Goal: Task Accomplishment & Management: Use online tool/utility

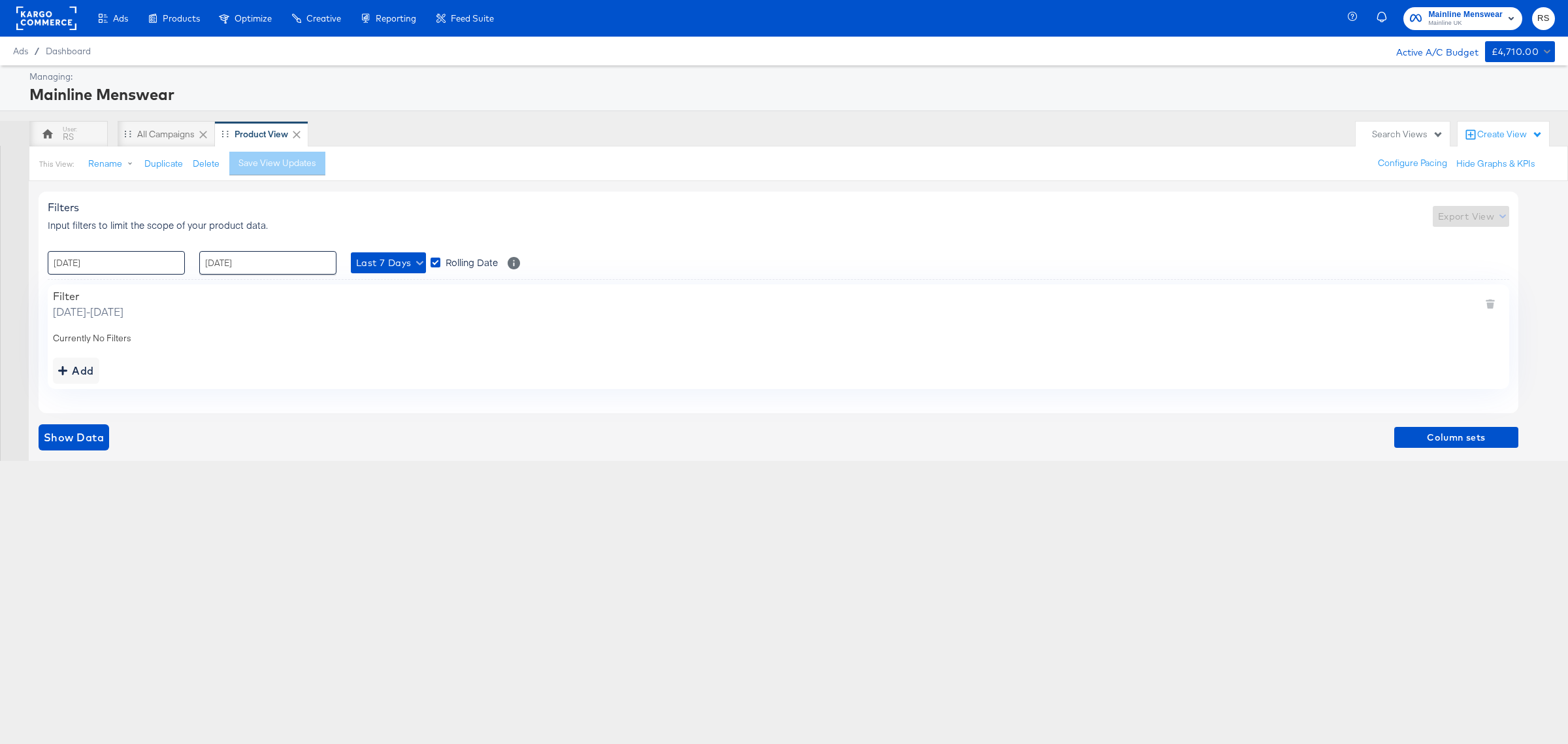
click at [132, 269] on input "[DATE]" at bounding box center [116, 262] width 137 height 23
click at [437, 174] on div "This View: Rename Duplicate Delete Save View Updates Configure Pacing Hide Grap…" at bounding box center [798, 163] width 1539 height 35
click at [83, 442] on span "Show Data" at bounding box center [74, 437] width 60 height 19
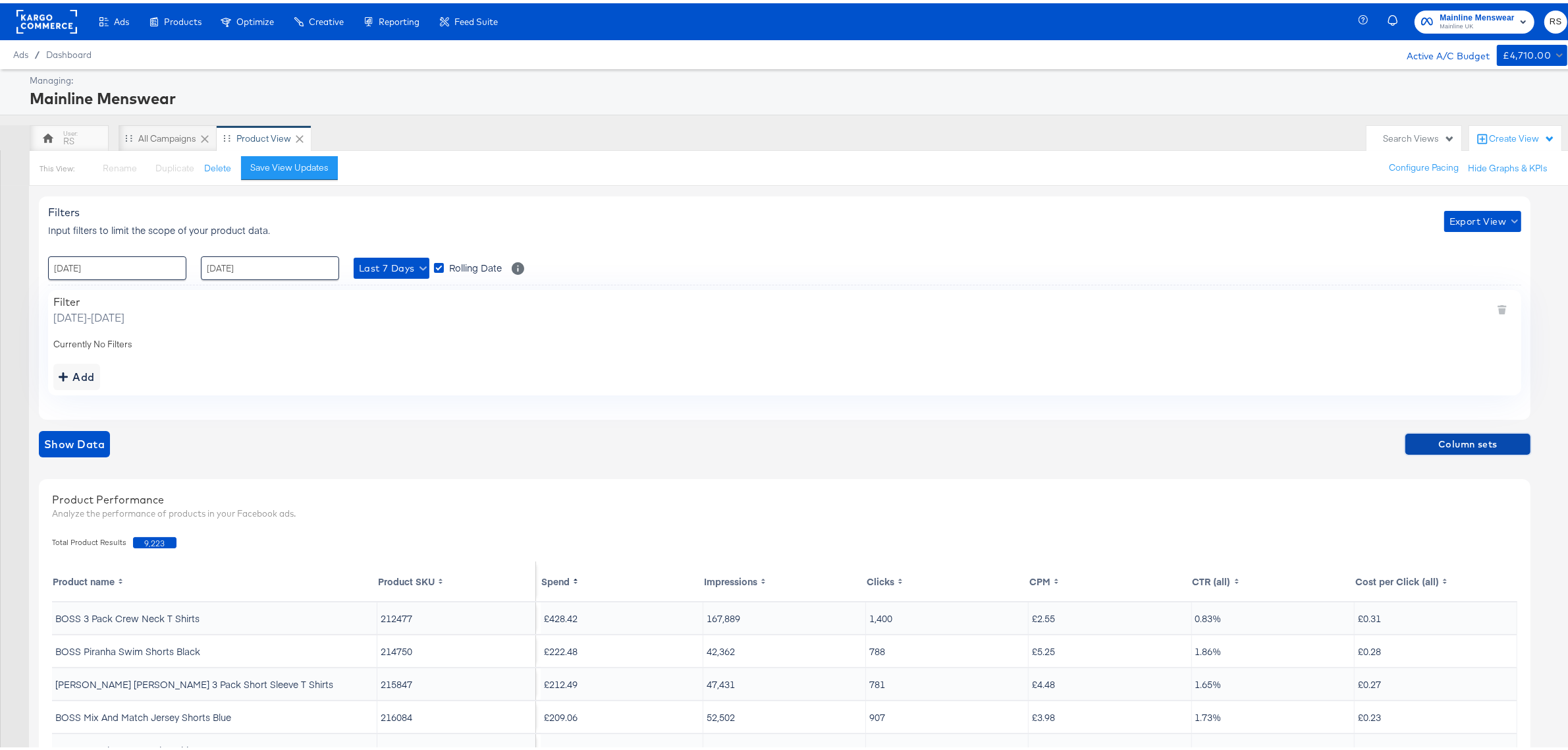
click at [1517, 432] on button "Column sets" at bounding box center [1468, 441] width 125 height 21
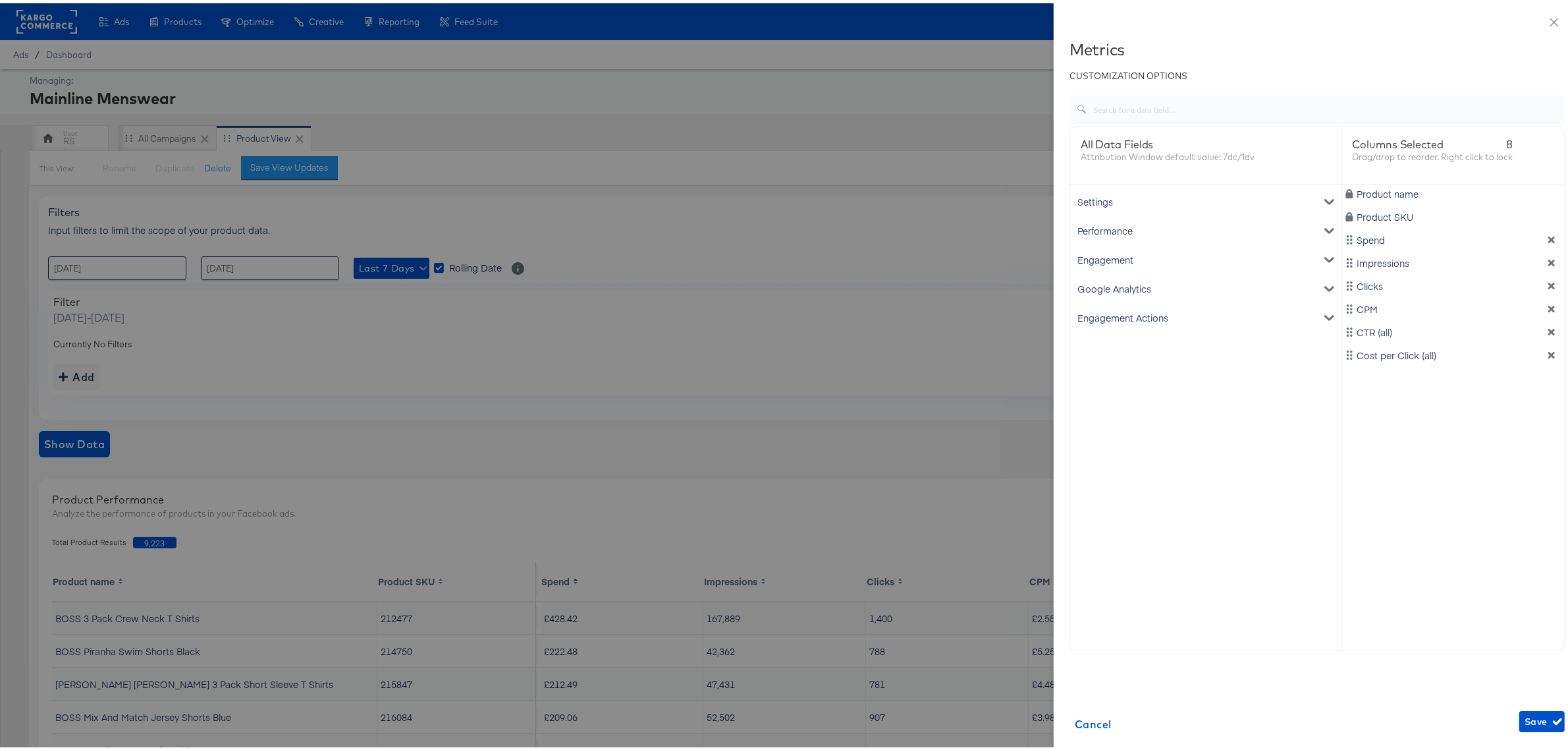
click at [1528, 267] on div "Product name Product SKU Spend Impressions Clicks CPM CTR (all) Cost per Click …" at bounding box center [1453, 406] width 223 height 450
click at [1547, 264] on icon "dimension-list" at bounding box center [1551, 259] width 9 height 9
click at [1549, 259] on icon "dimension-list" at bounding box center [1551, 259] width 6 height 6
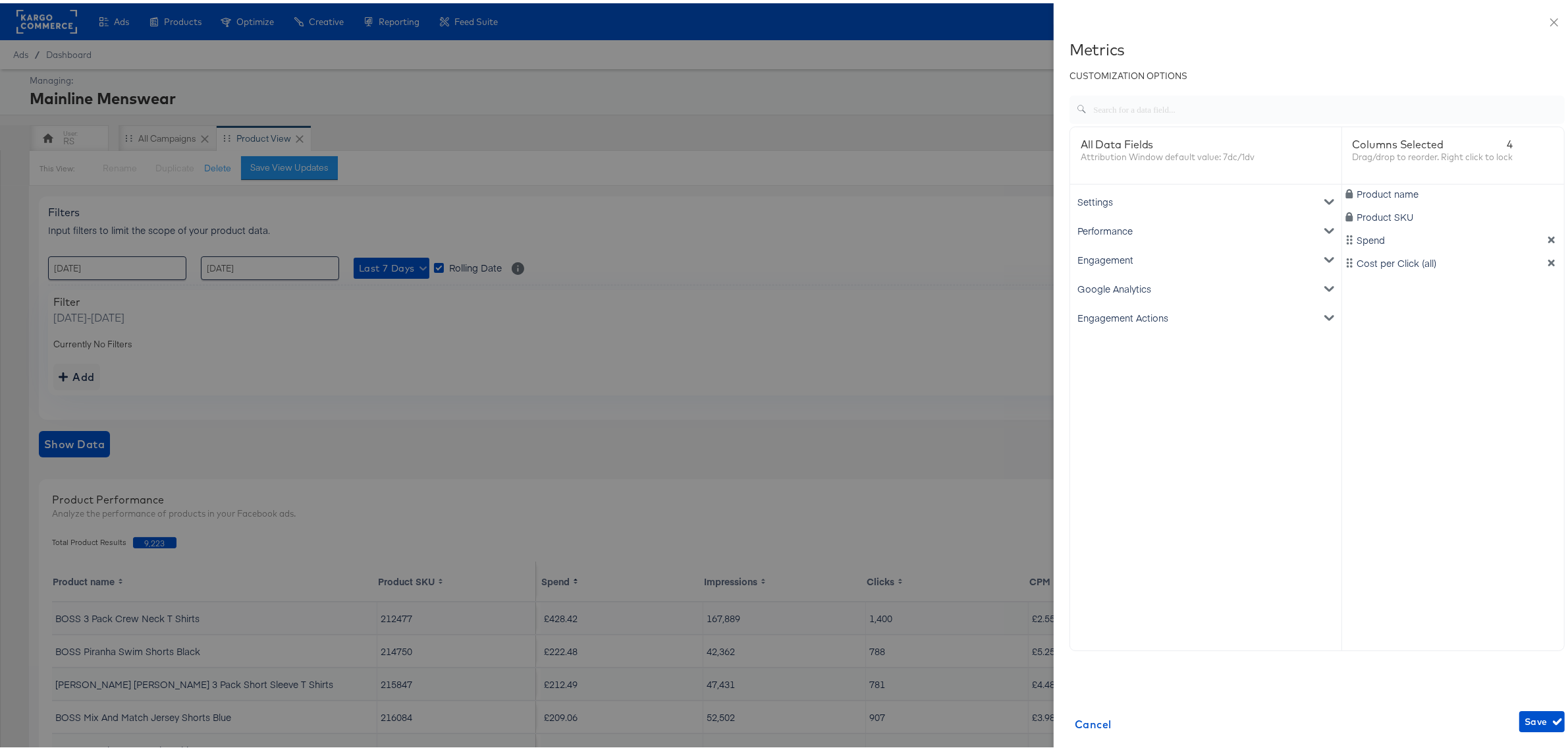
click at [1549, 259] on icon "dimension-list" at bounding box center [1551, 259] width 6 height 6
click at [1097, 285] on div "Google Analytics" at bounding box center [1206, 285] width 266 height 29
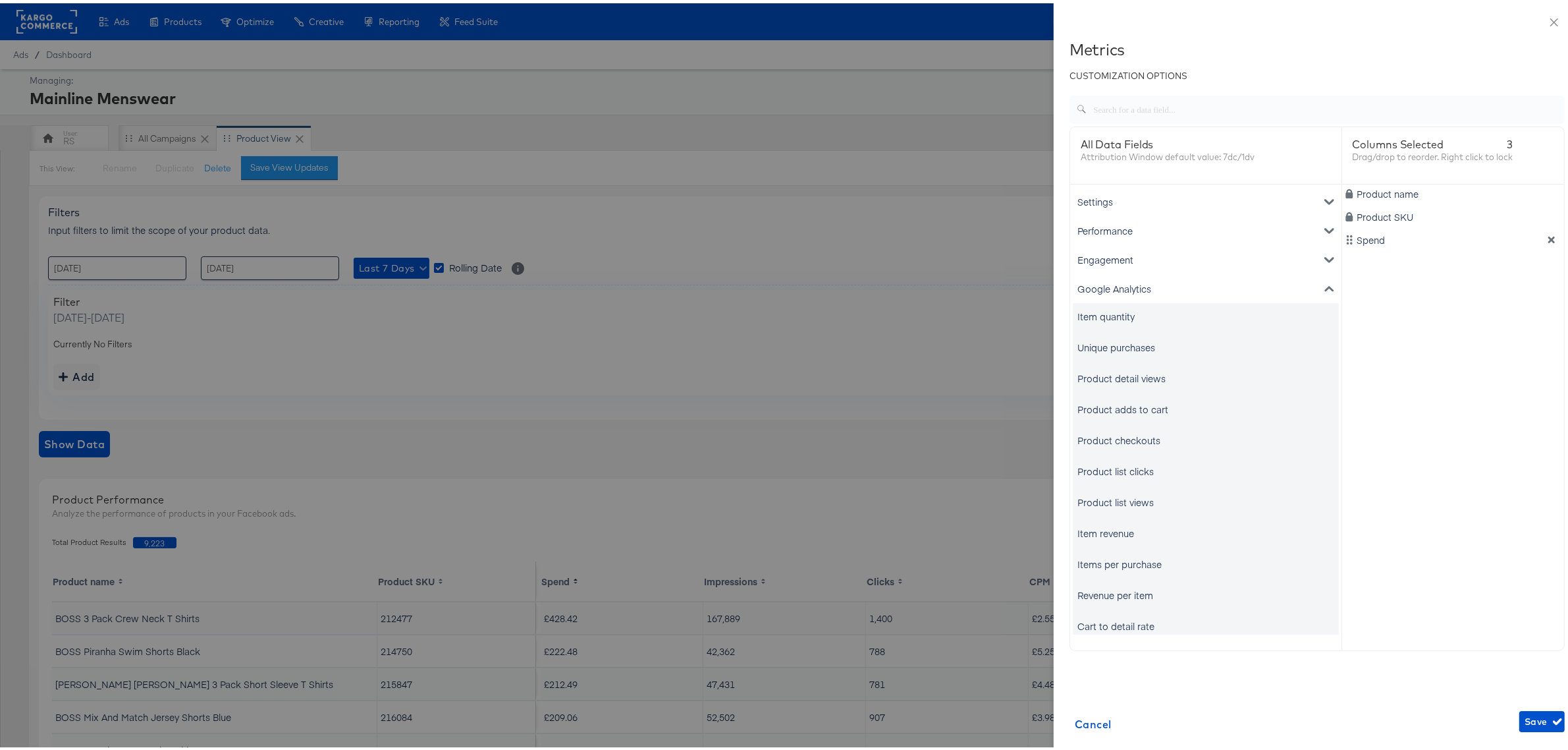
click at [1108, 342] on div "Unique purchases" at bounding box center [1116, 344] width 78 height 13
click at [1102, 534] on div "Item revenue" at bounding box center [1106, 529] width 57 height 13
click at [1525, 719] on span "Save" at bounding box center [1542, 719] width 35 height 17
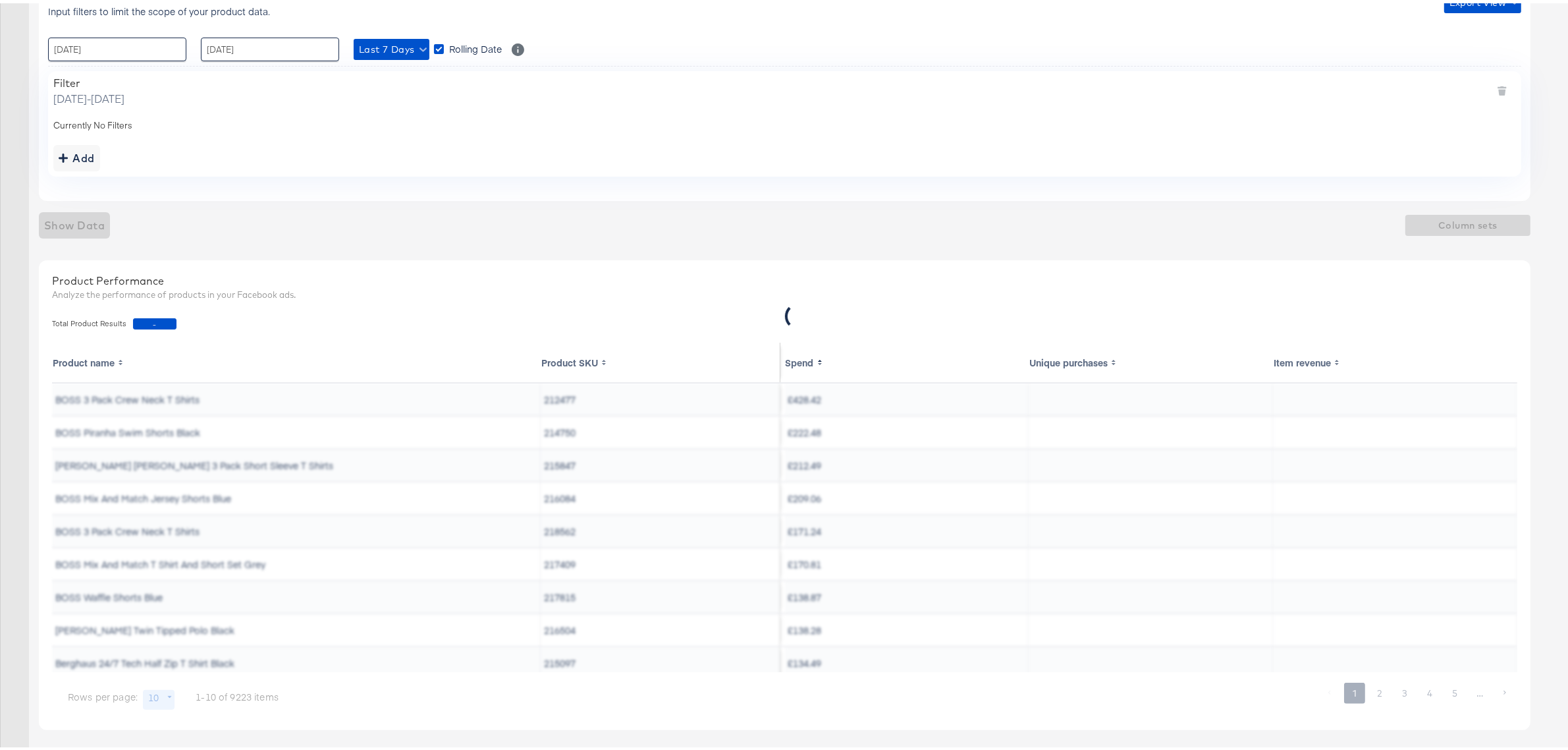
scroll to position [222, 0]
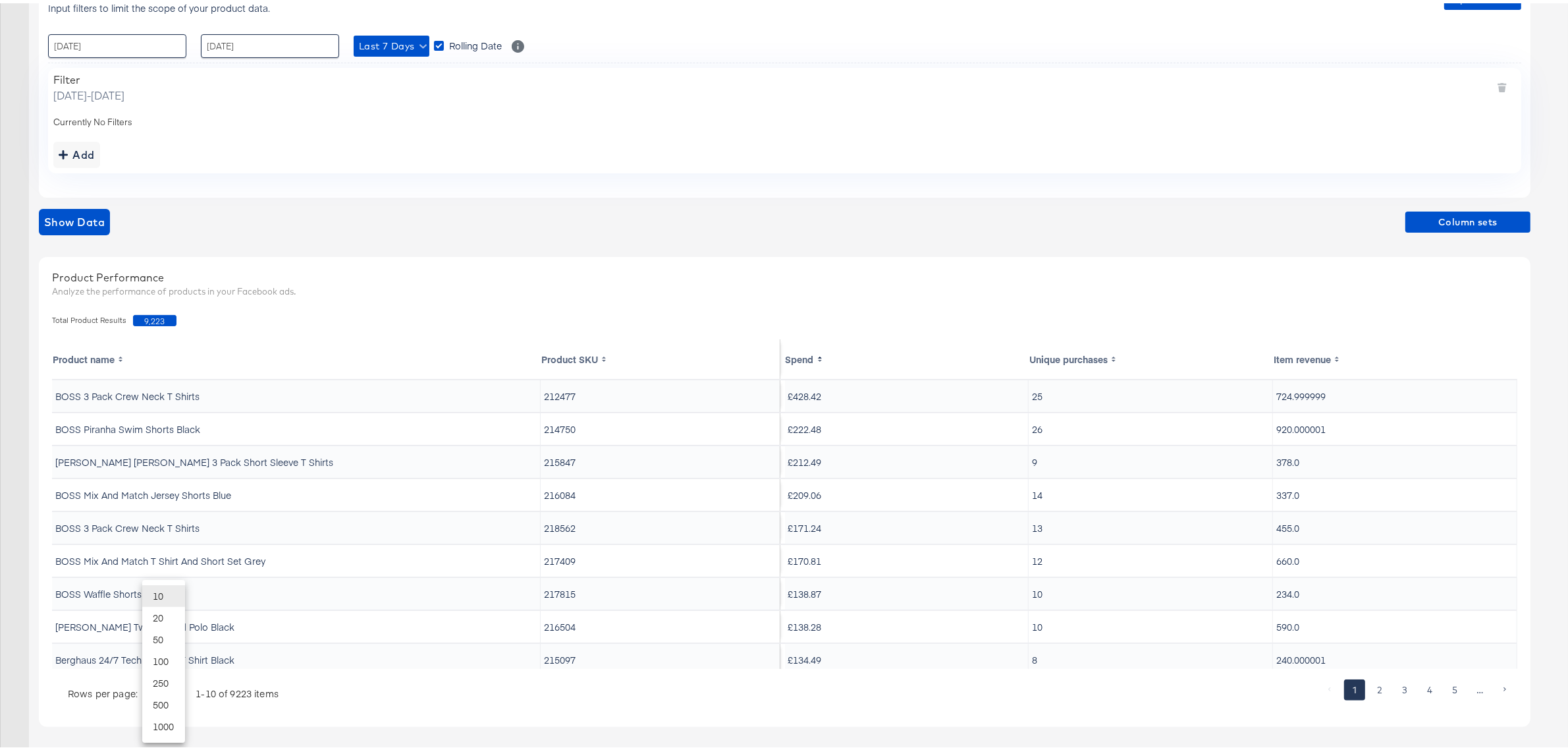
click at [151, 688] on body "Ads Ads Dashboard Main dashboard for Media Buying. New Campaign Create a new ca…" at bounding box center [790, 264] width 1580 height 972
click at [175, 611] on li "20" at bounding box center [164, 614] width 43 height 22
type input "20"
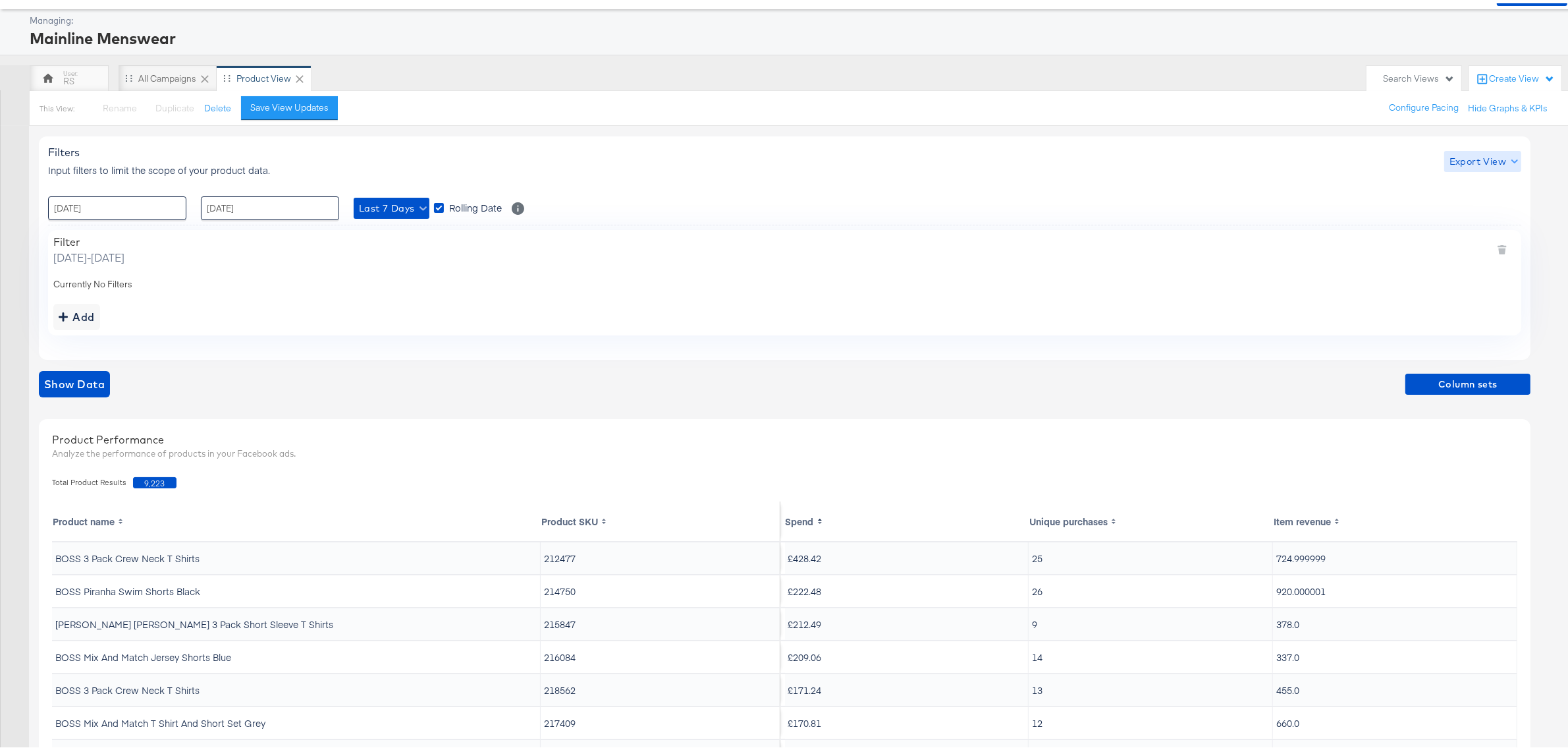
scroll to position [58, 0]
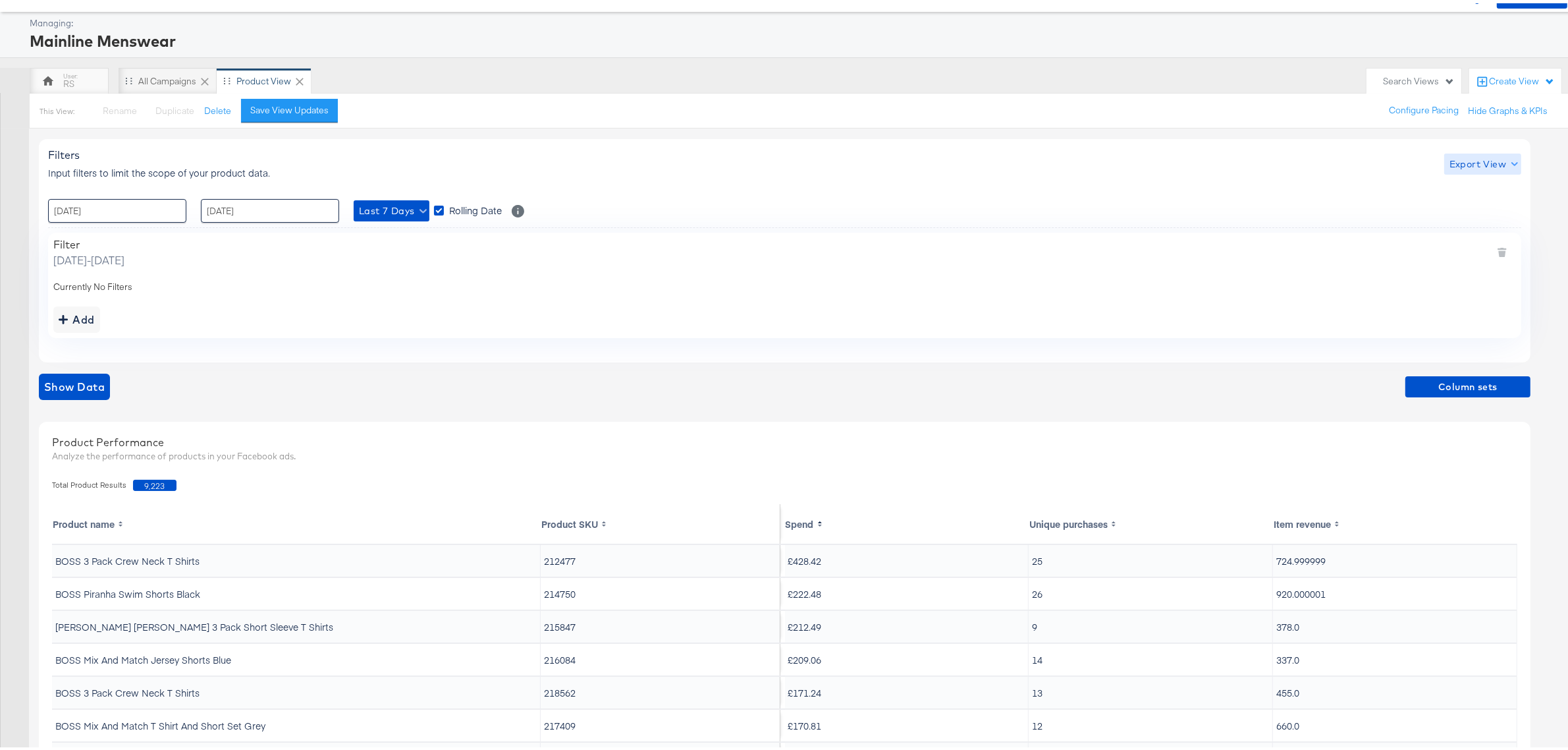
click at [1482, 156] on span "Export View" at bounding box center [1483, 161] width 67 height 17
click at [1462, 190] on link "Current View" at bounding box center [1484, 188] width 60 height 14
